Goal: Navigation & Orientation: Find specific page/section

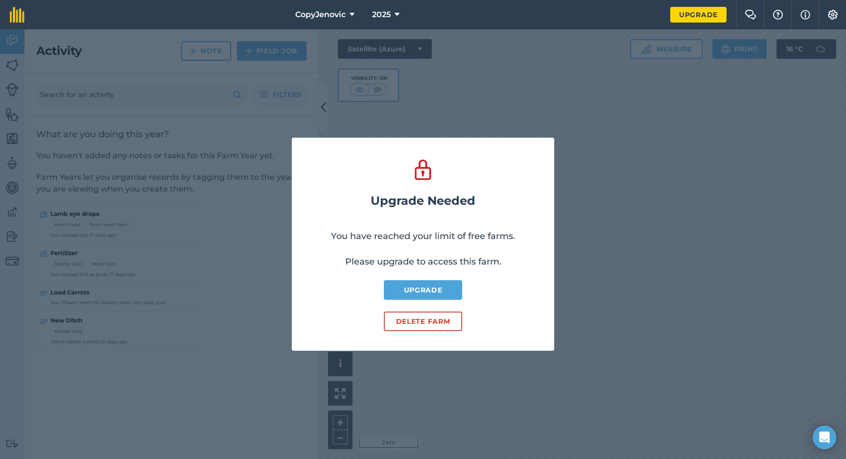
click at [581, 213] on div "Upgrade Needed You have reached your limit of free farms. Please upgrade to acc…" at bounding box center [423, 243] width 846 height 429
click at [322, 15] on span "CopyJenovic" at bounding box center [320, 15] width 50 height 12
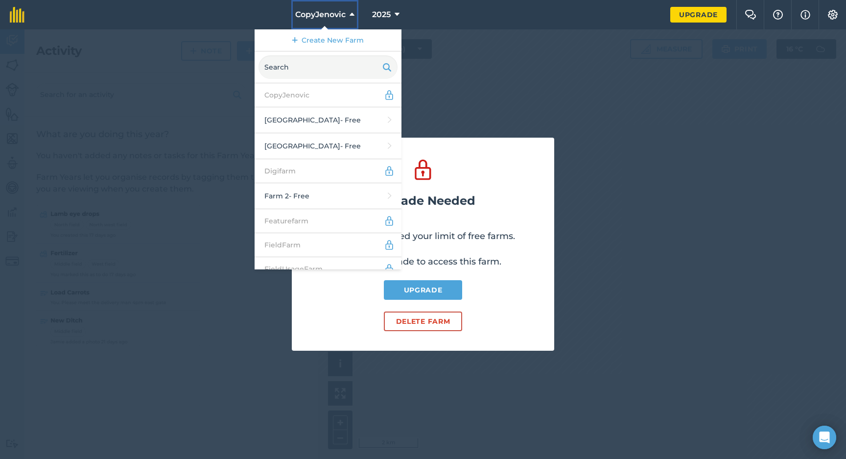
scroll to position [359, 0]
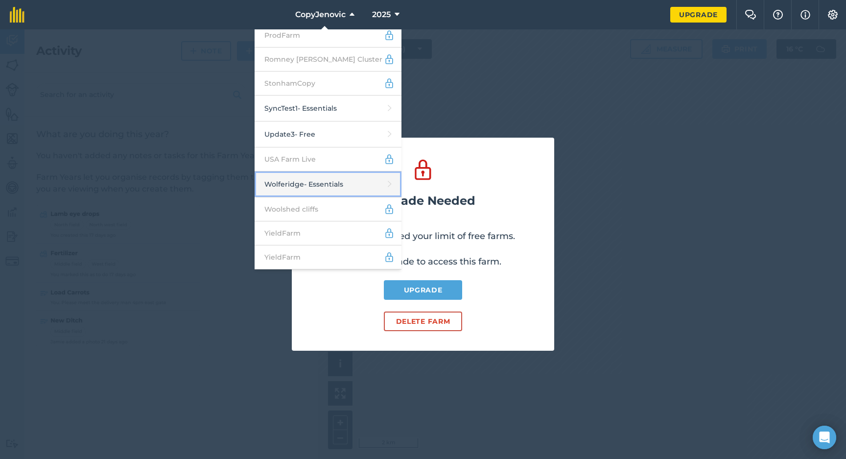
click at [329, 183] on link "Wolferidge - Essentials" at bounding box center [327, 184] width 147 height 26
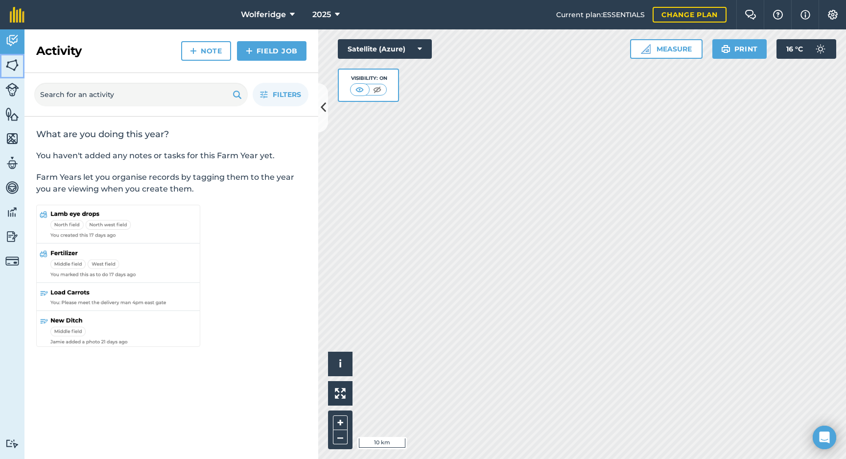
click at [13, 67] on img at bounding box center [12, 65] width 14 height 15
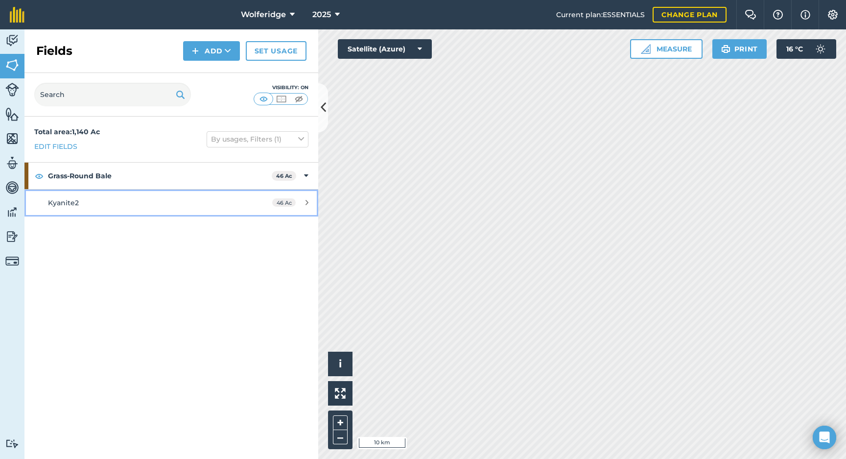
click at [89, 199] on div "Kyanite2" at bounding box center [140, 202] width 184 height 11
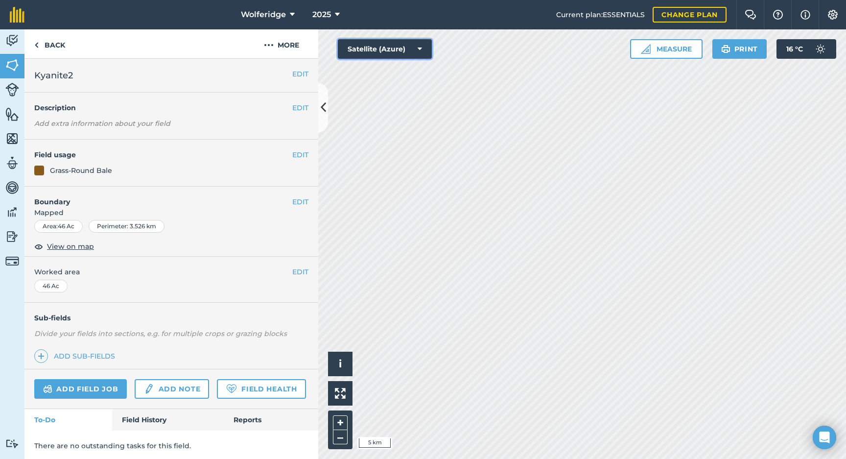
click at [374, 49] on button "Satellite (Azure)" at bounding box center [385, 49] width 94 height 20
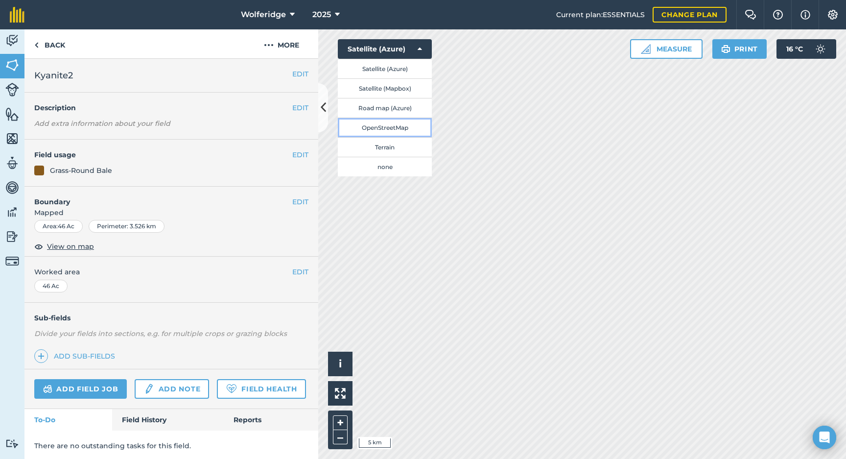
click at [380, 126] on button "OpenStreetMap" at bounding box center [385, 127] width 94 height 20
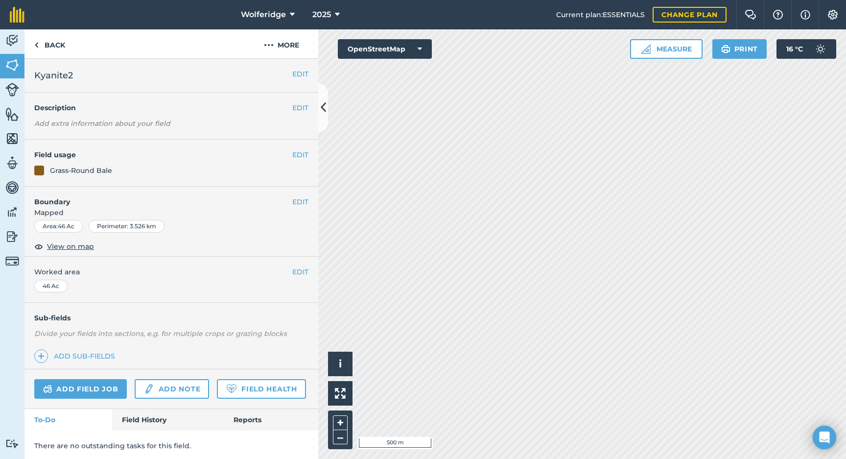
scroll to position [2, 0]
click at [335, 13] on icon at bounding box center [337, 15] width 5 height 12
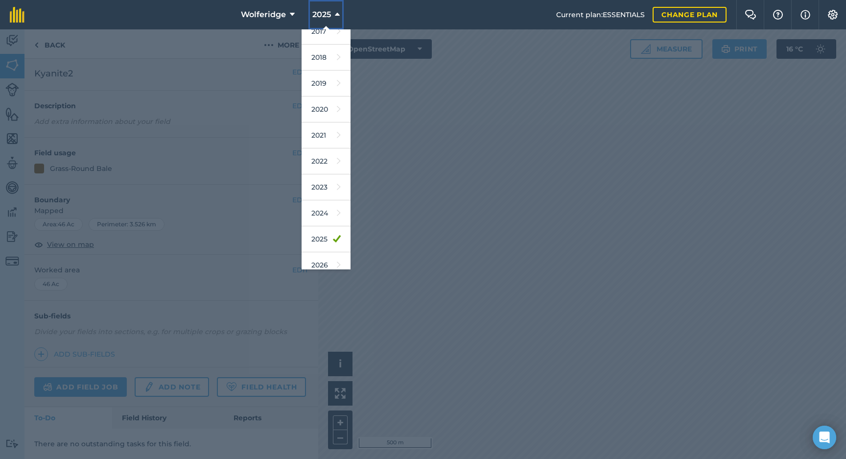
scroll to position [46, 0]
click at [323, 230] on link "2026" at bounding box center [325, 230] width 49 height 26
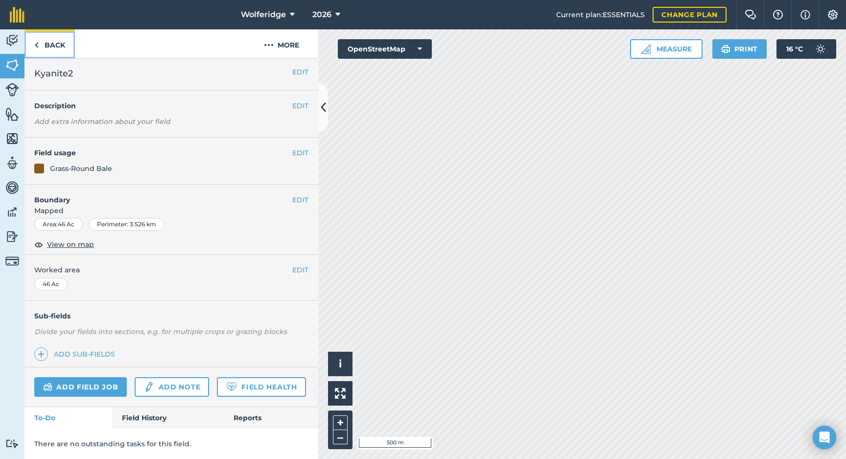
click at [43, 47] on link "Back" at bounding box center [49, 43] width 50 height 29
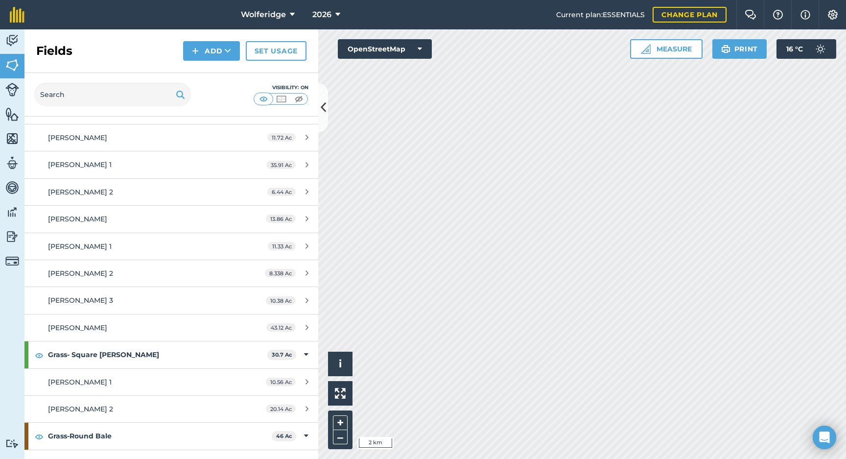
scroll to position [1845, 0]
